Goal: Task Accomplishment & Management: Manage account settings

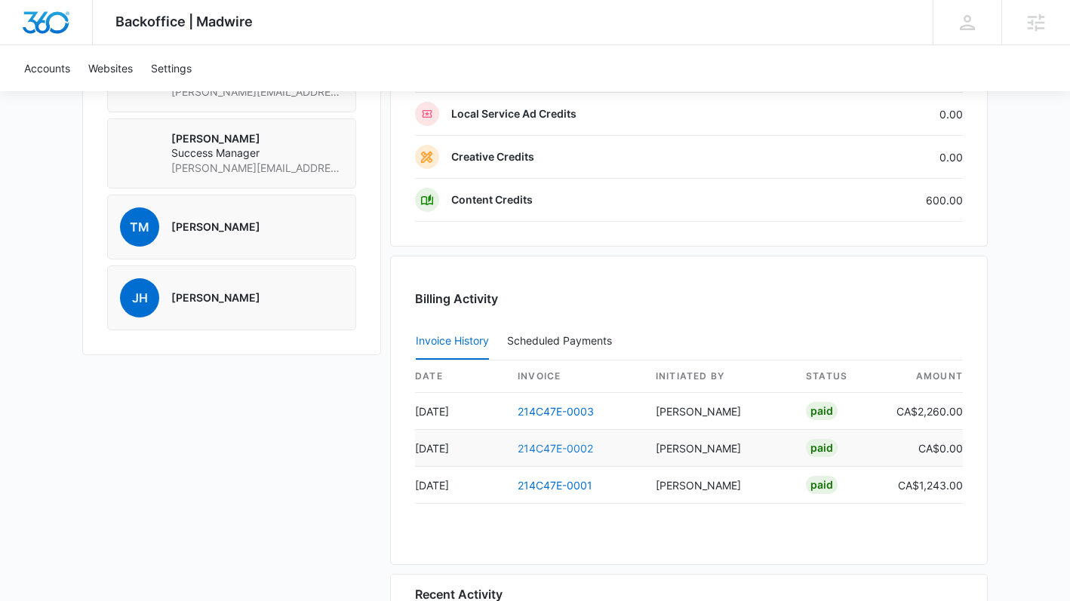
scroll to position [1175, 0]
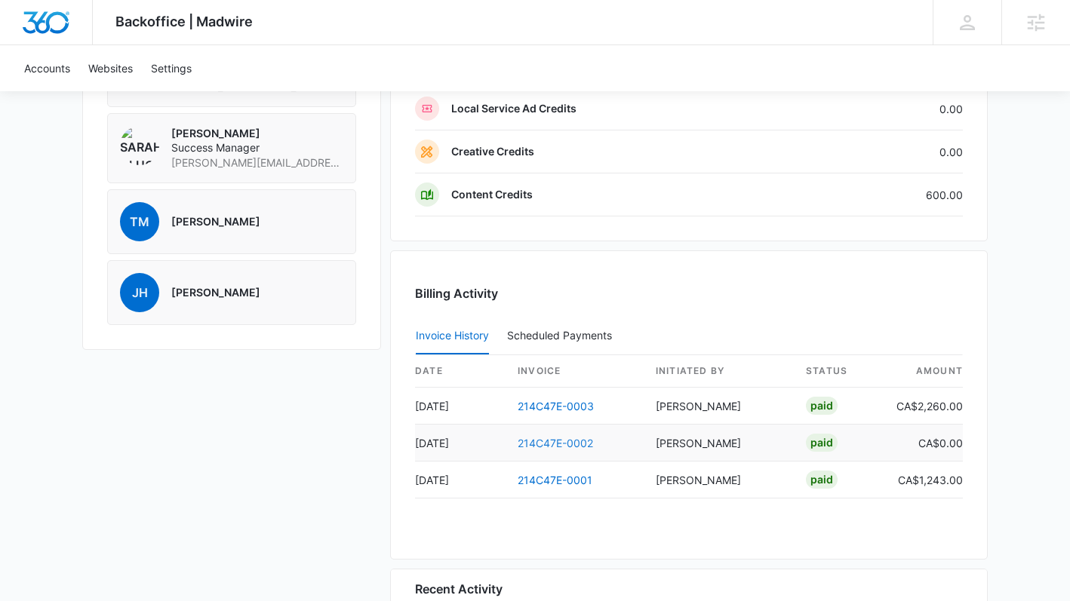
click at [548, 438] on link "214C47E-0002" at bounding box center [555, 443] width 75 height 13
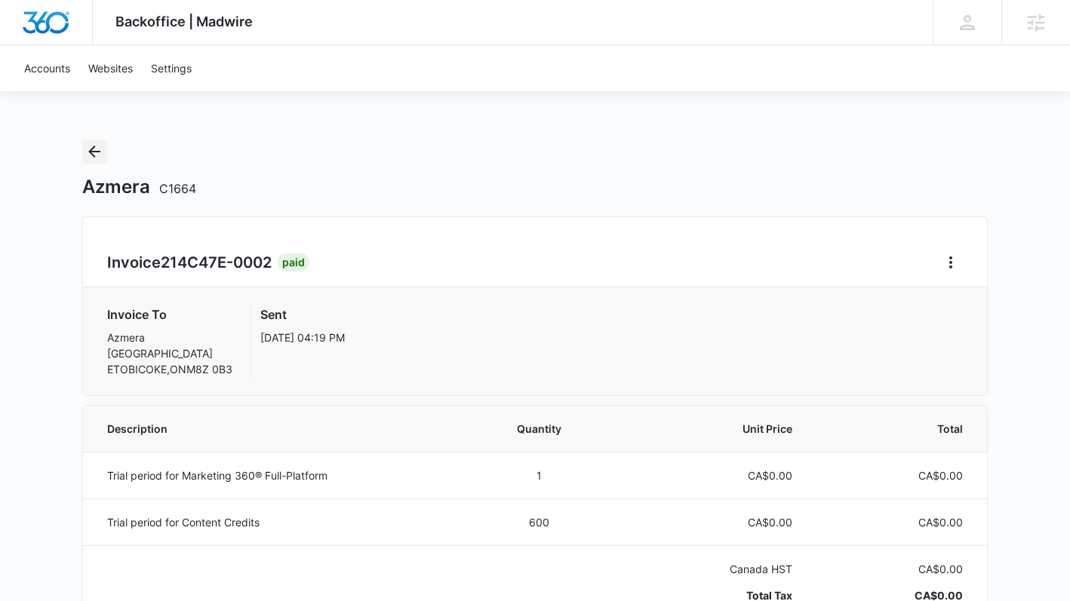
click at [95, 155] on icon "Back" at bounding box center [94, 152] width 18 height 18
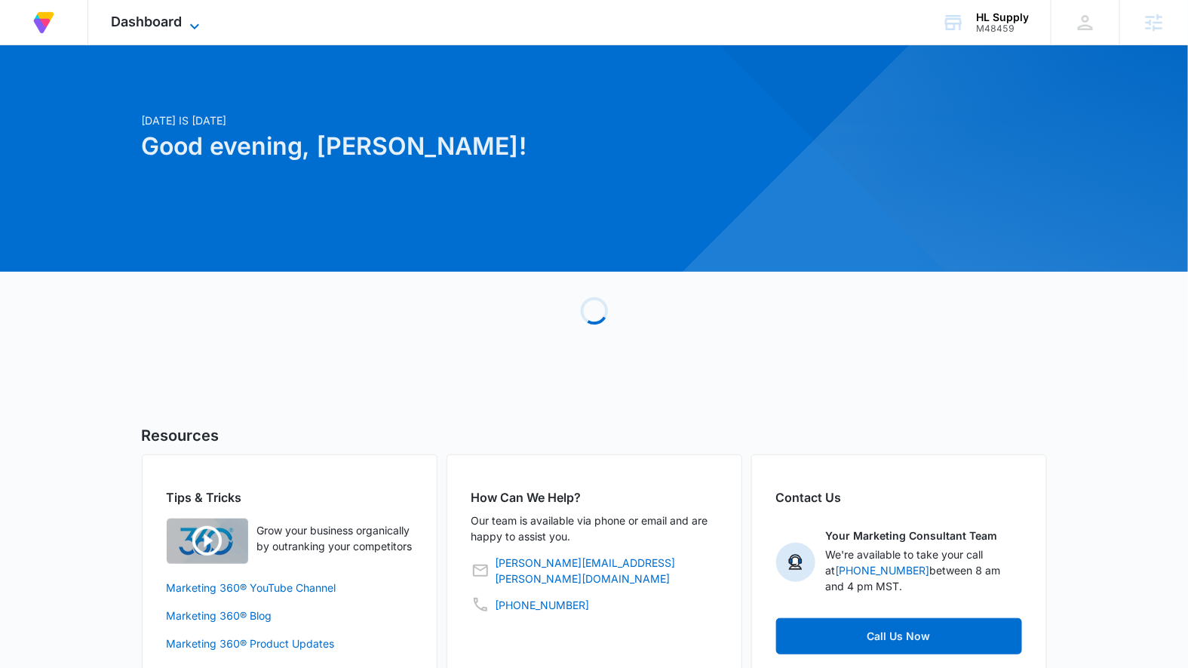
click at [157, 28] on span "Dashboard" at bounding box center [146, 22] width 71 height 16
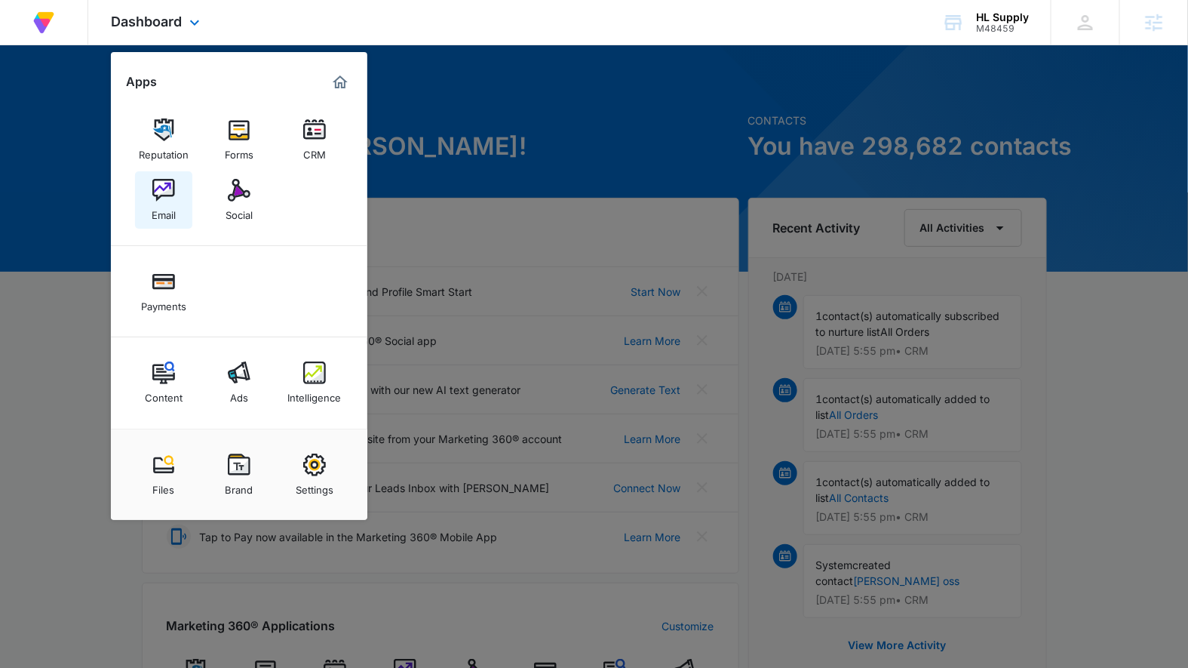
click at [170, 198] on img at bounding box center [163, 190] width 23 height 23
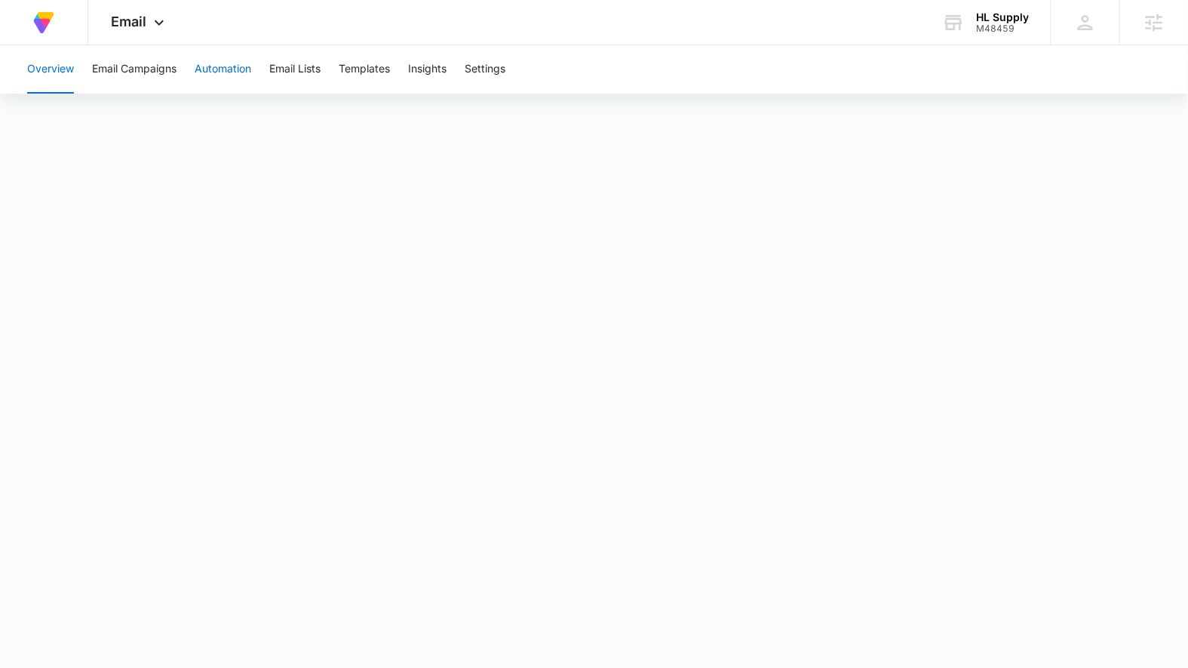
click at [227, 71] on button "Automation" at bounding box center [223, 69] width 57 height 48
